Goal: Information Seeking & Learning: Learn about a topic

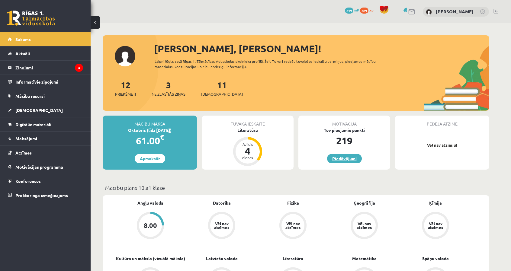
click at [356, 160] on link "Piedāvājumi" at bounding box center [344, 158] width 35 height 9
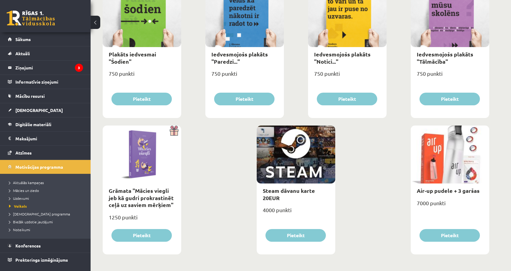
scroll to position [656, 0]
click at [26, 196] on link "Uzdevumi" at bounding box center [46, 198] width 75 height 5
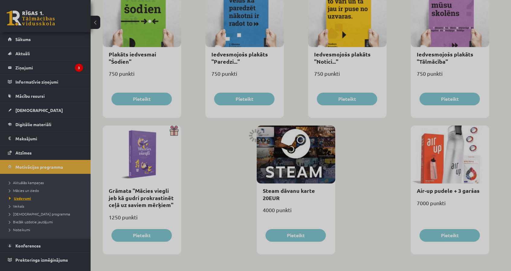
scroll to position [278, 0]
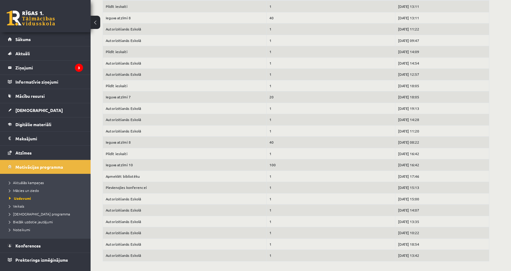
click at [22, 216] on li "[DEMOGRAPHIC_DATA] programma" at bounding box center [46, 214] width 75 height 8
click at [20, 212] on span "[DEMOGRAPHIC_DATA] programma" at bounding box center [42, 214] width 67 height 5
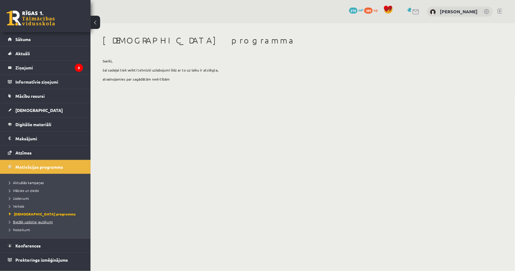
click at [21, 219] on span "Biežāk uzdotie jautājumi" at bounding box center [31, 221] width 44 height 5
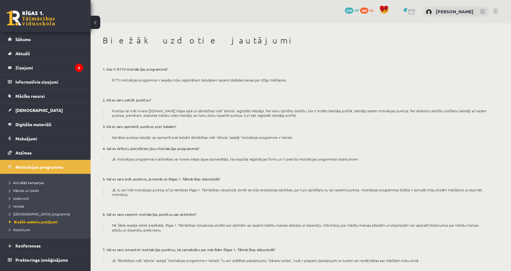
click at [25, 232] on li "Noteikumi" at bounding box center [46, 230] width 75 height 8
click at [21, 231] on span "Noteikumi" at bounding box center [20, 229] width 23 height 5
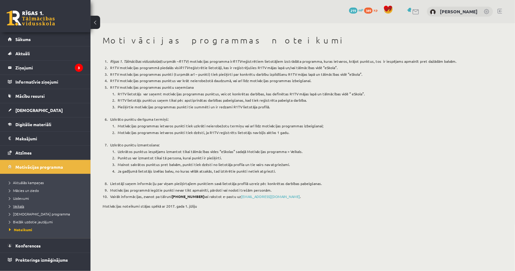
click at [10, 205] on span "Veikals" at bounding box center [16, 206] width 15 height 5
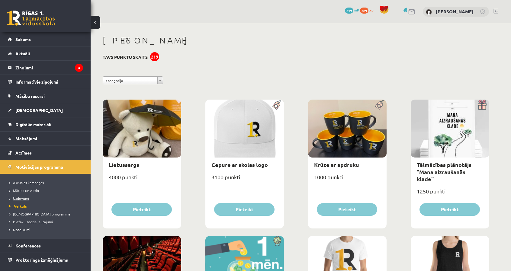
click at [17, 199] on span "Uzdevumi" at bounding box center [19, 198] width 20 height 5
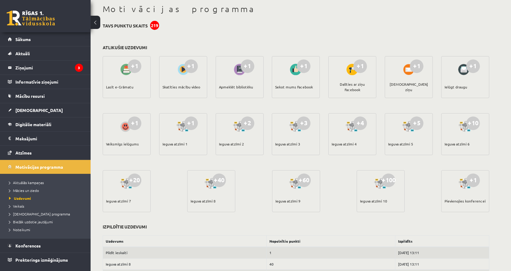
scroll to position [91, 0]
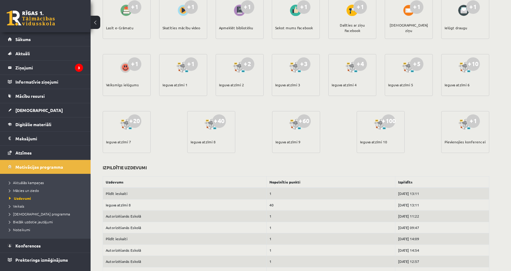
click at [228, 129] on div "+40 Ieguva atzīmi 8" at bounding box center [211, 132] width 48 height 42
click at [235, 143] on div "+1 Lasīt e-Grāmatu +1 Skatīties mācību video +1 Apmeklēt bibliotēku +1 Sekot mu…" at bounding box center [295, 80] width 389 height 171
click at [200, 141] on div "Ieguva atzīmi 8" at bounding box center [202, 141] width 25 height 21
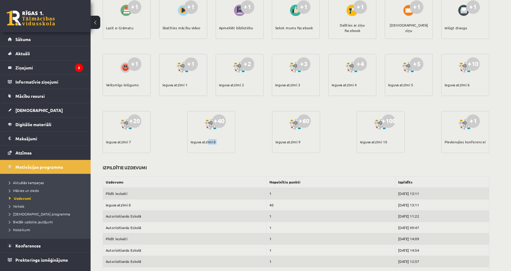
click at [200, 141] on div "Ieguva atzīmi 8" at bounding box center [202, 141] width 25 height 21
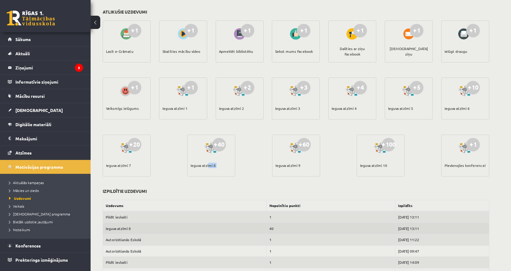
scroll to position [60, 0]
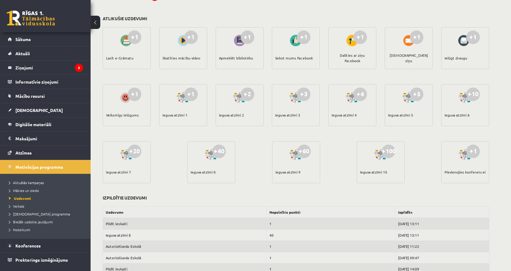
click at [143, 167] on div "+20 Ieguva atzīmi 7" at bounding box center [127, 162] width 48 height 42
click at [125, 173] on div "Ieguva atzīmi 7" at bounding box center [118, 172] width 25 height 21
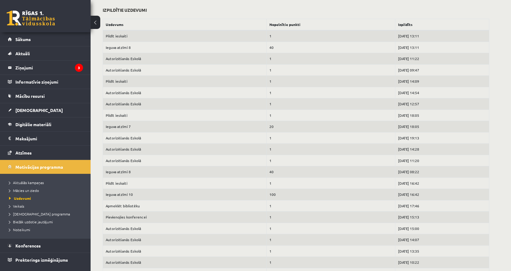
scroll to position [248, 0]
